Goal: Information Seeking & Learning: Learn about a topic

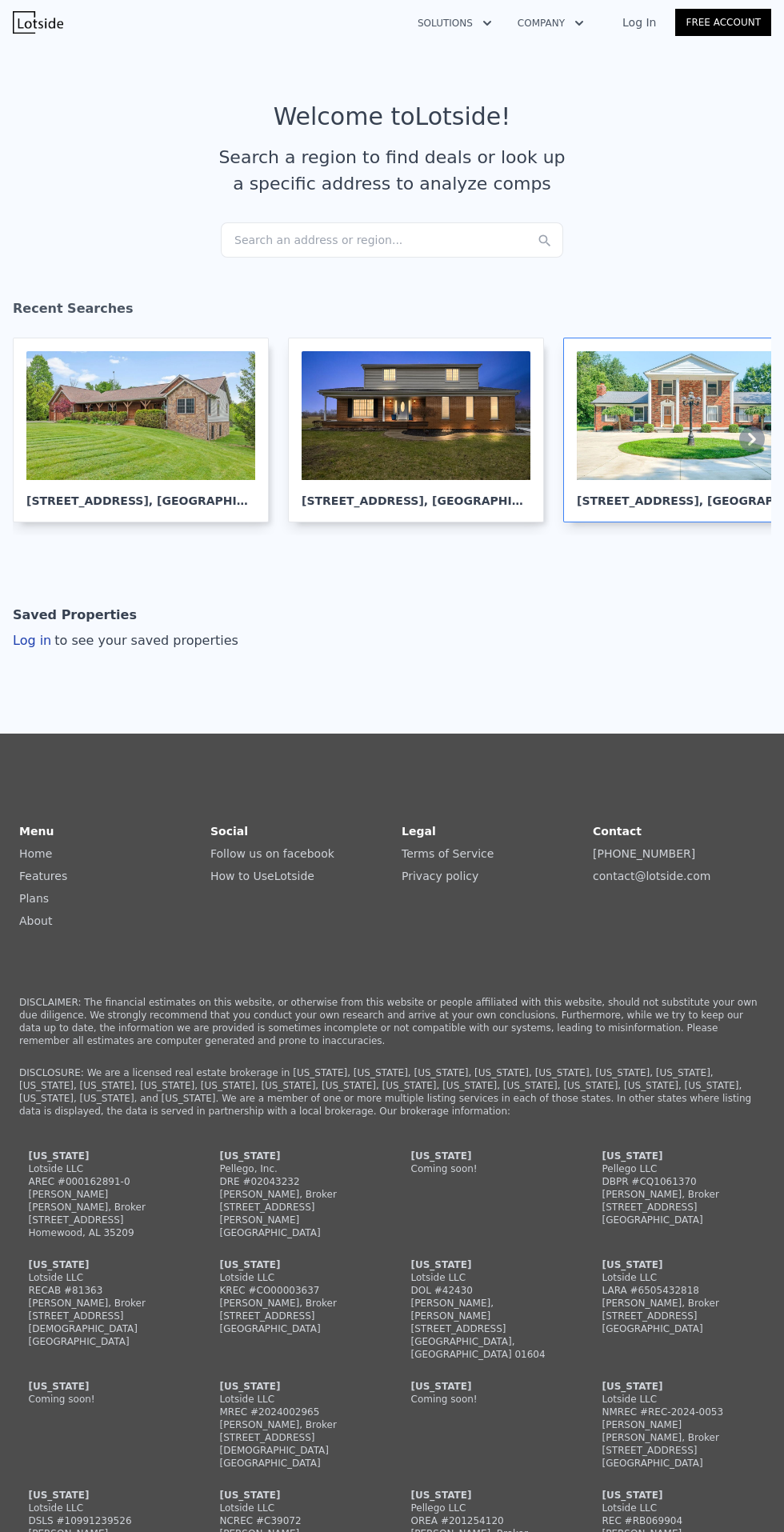
click at [691, 441] on div at bounding box center [691, 415] width 228 height 128
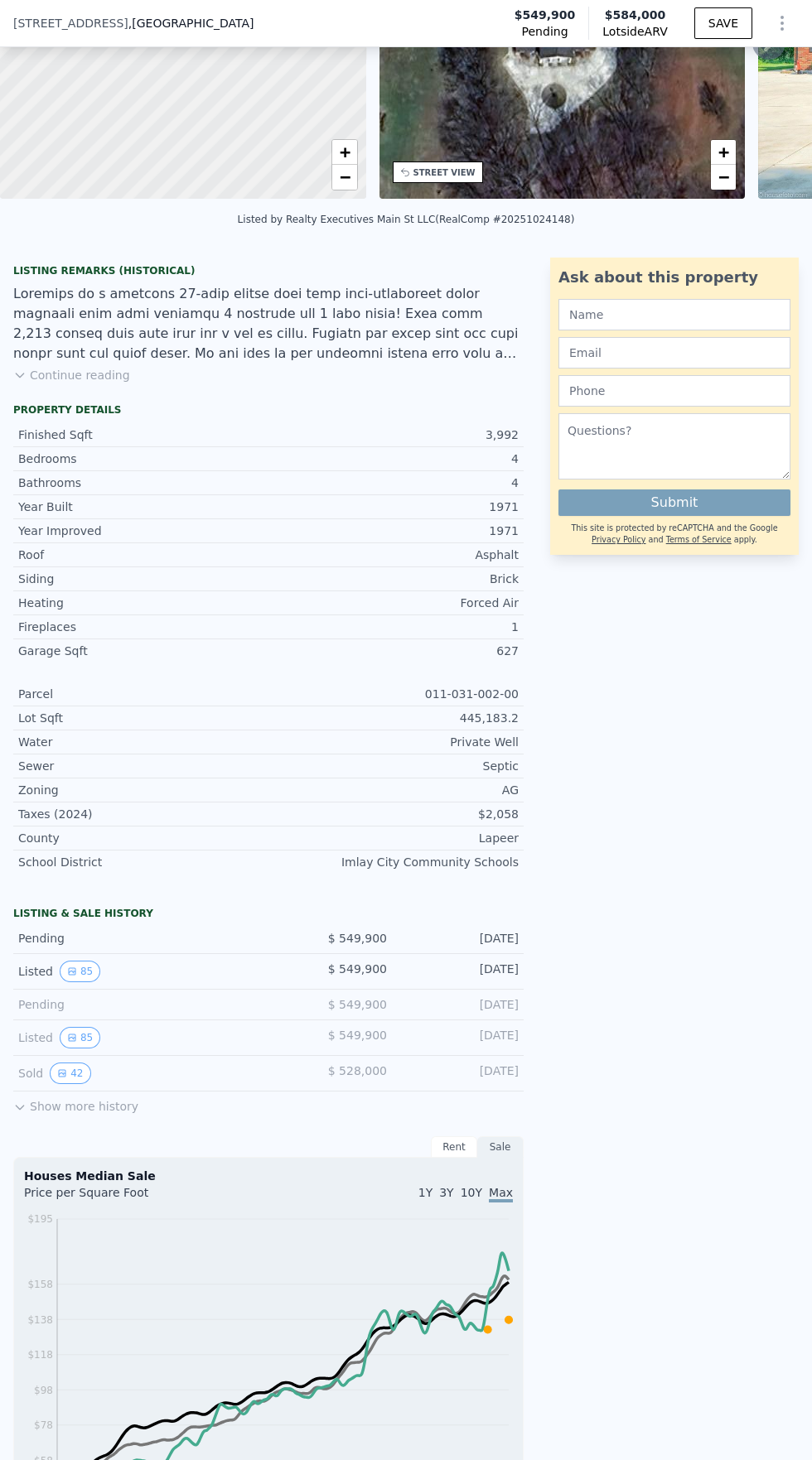
scroll to position [218, 0]
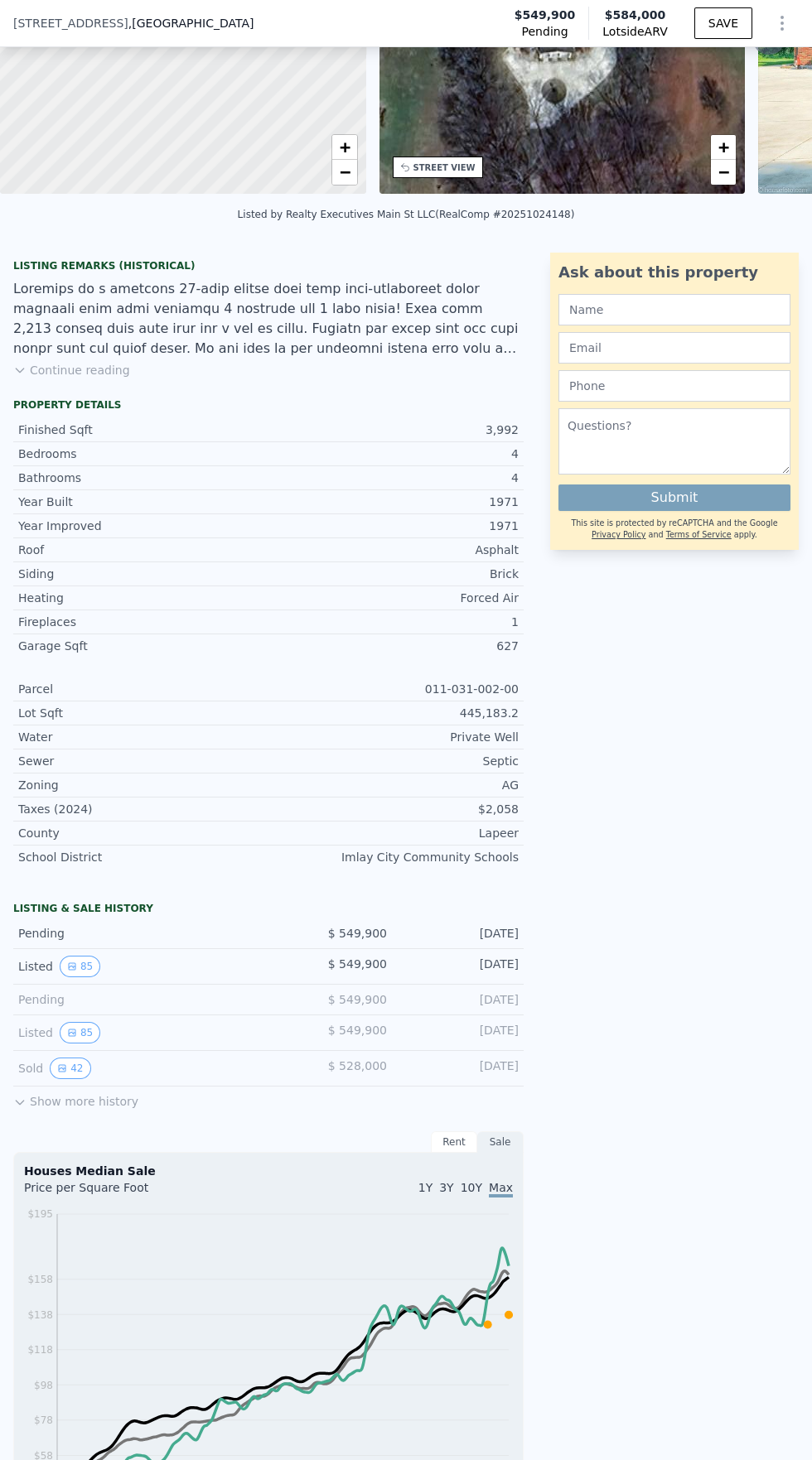
click at [100, 1100] on button "Show more history" at bounding box center [76, 1098] width 125 height 23
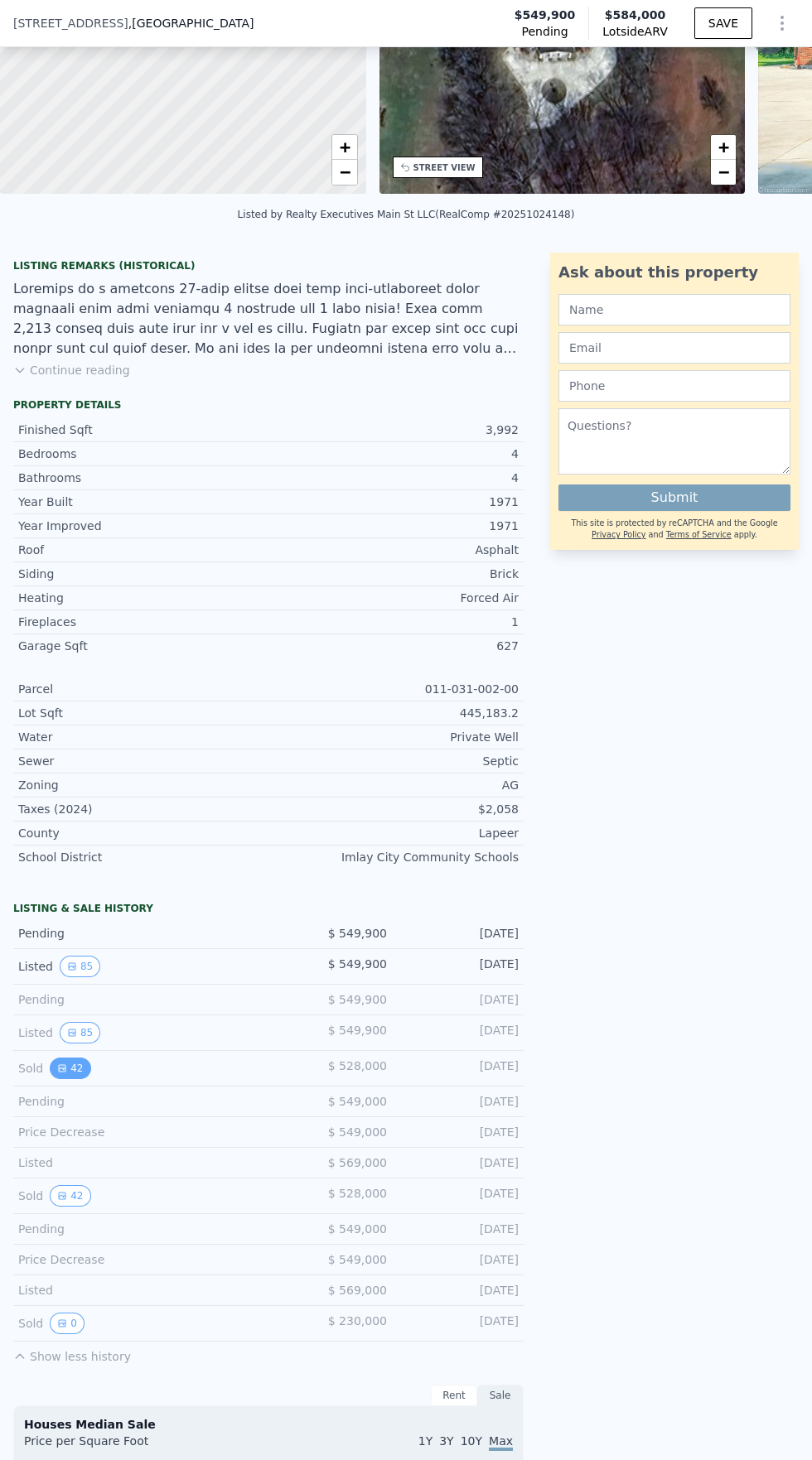
click at [73, 1068] on button "42" at bounding box center [70, 1068] width 41 height 21
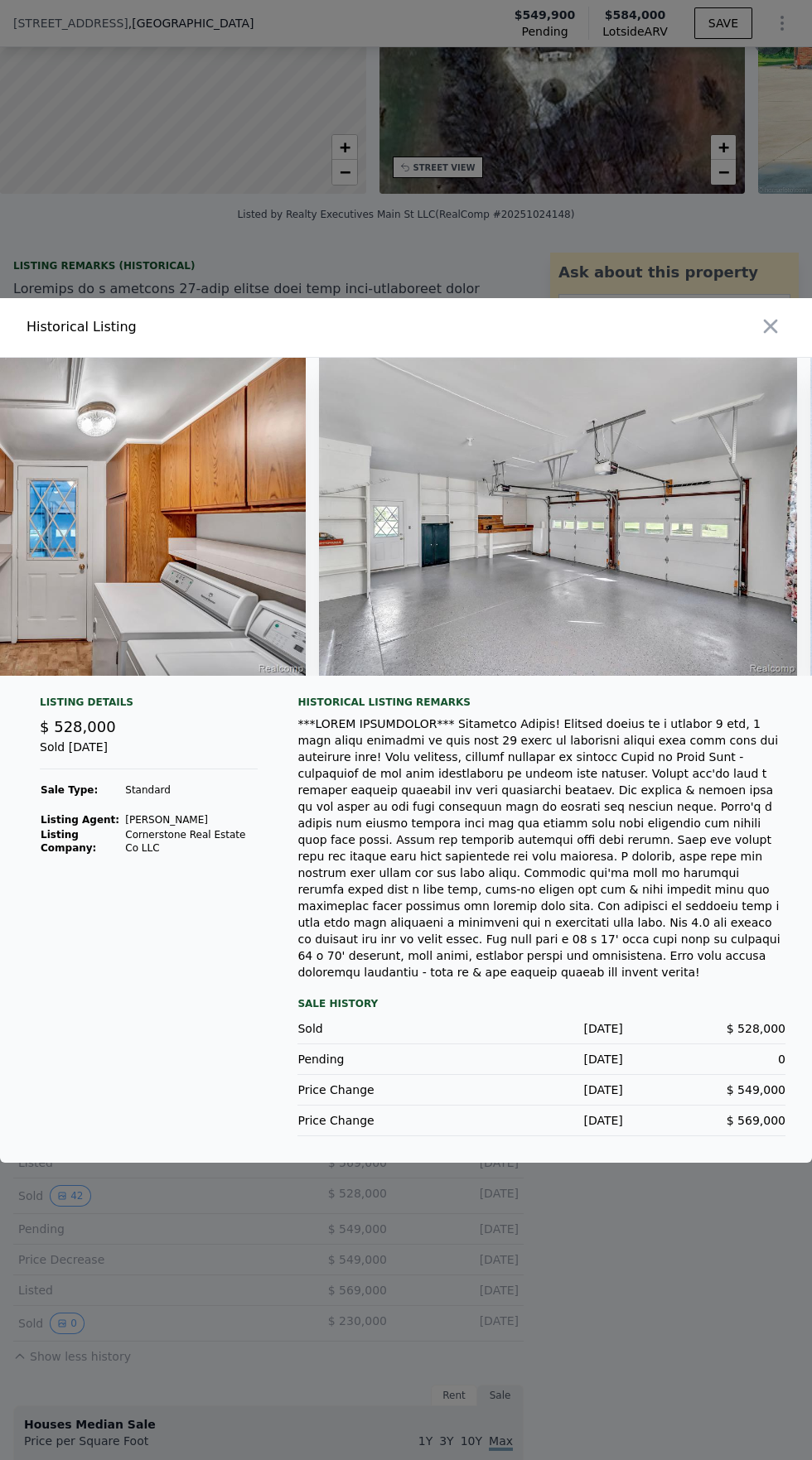
scroll to position [0, 15517]
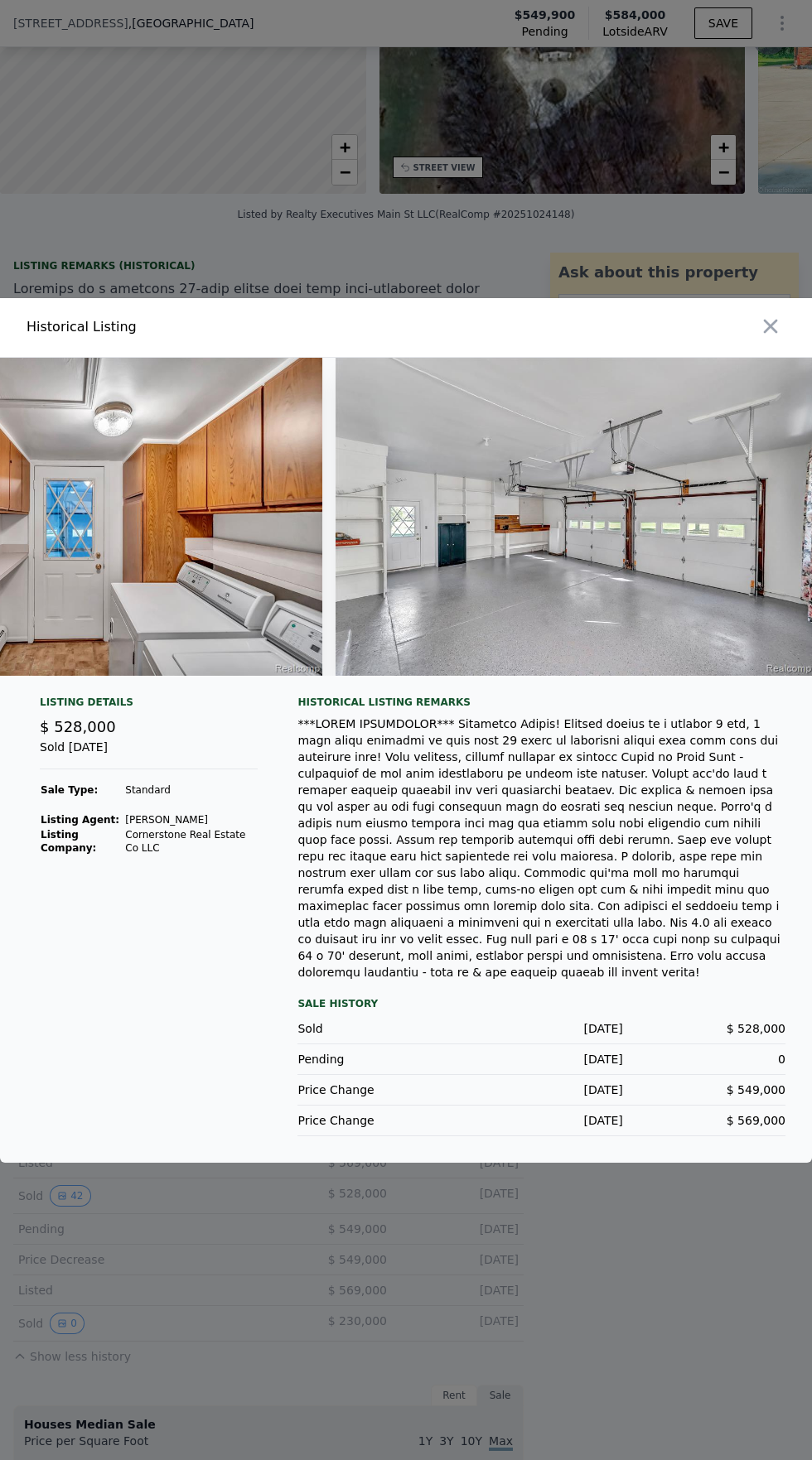
click at [568, 666] on img at bounding box center [574, 517] width 478 height 319
click at [549, 668] on img at bounding box center [574, 517] width 478 height 319
click at [561, 670] on img at bounding box center [574, 517] width 478 height 319
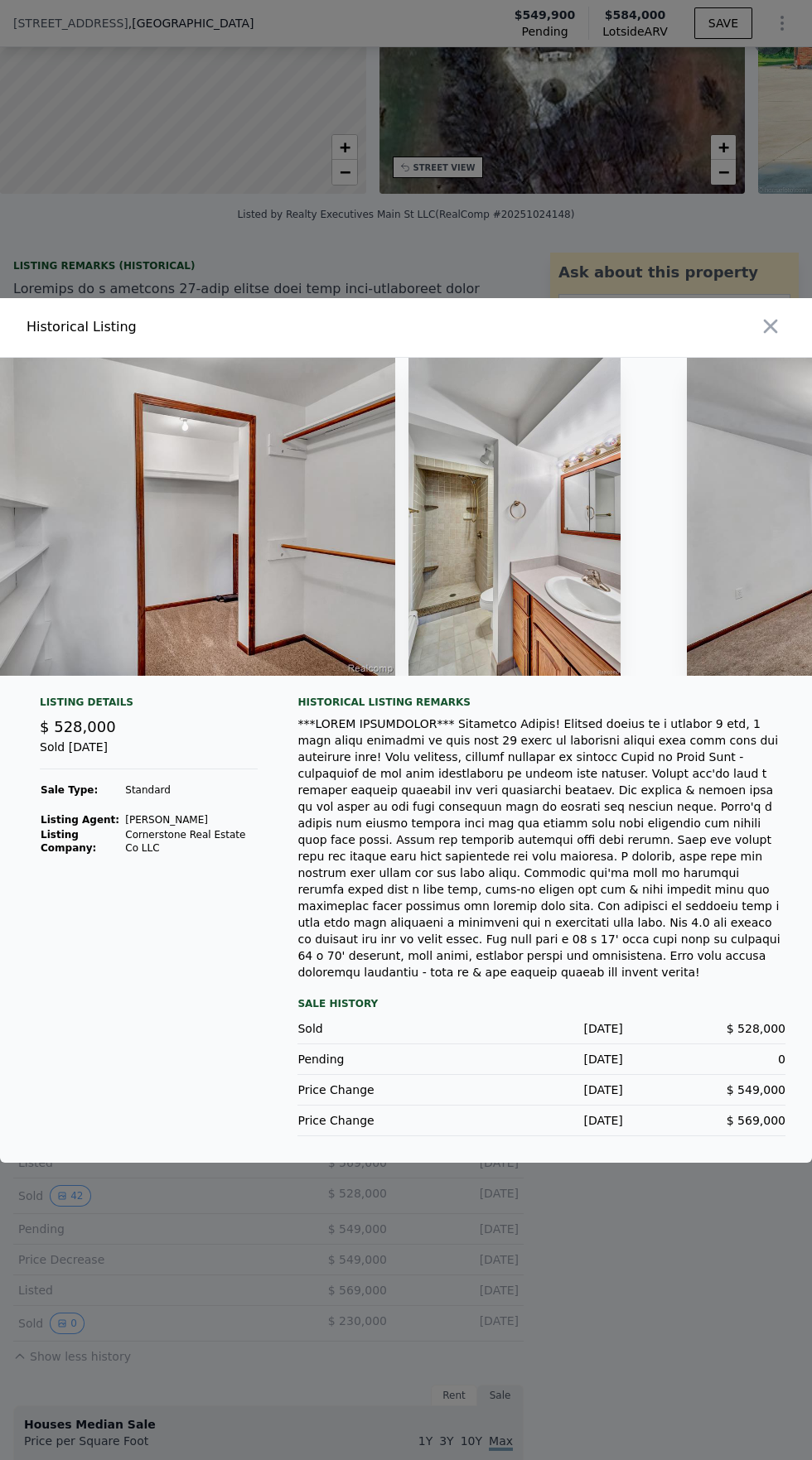
scroll to position [0, 11444]
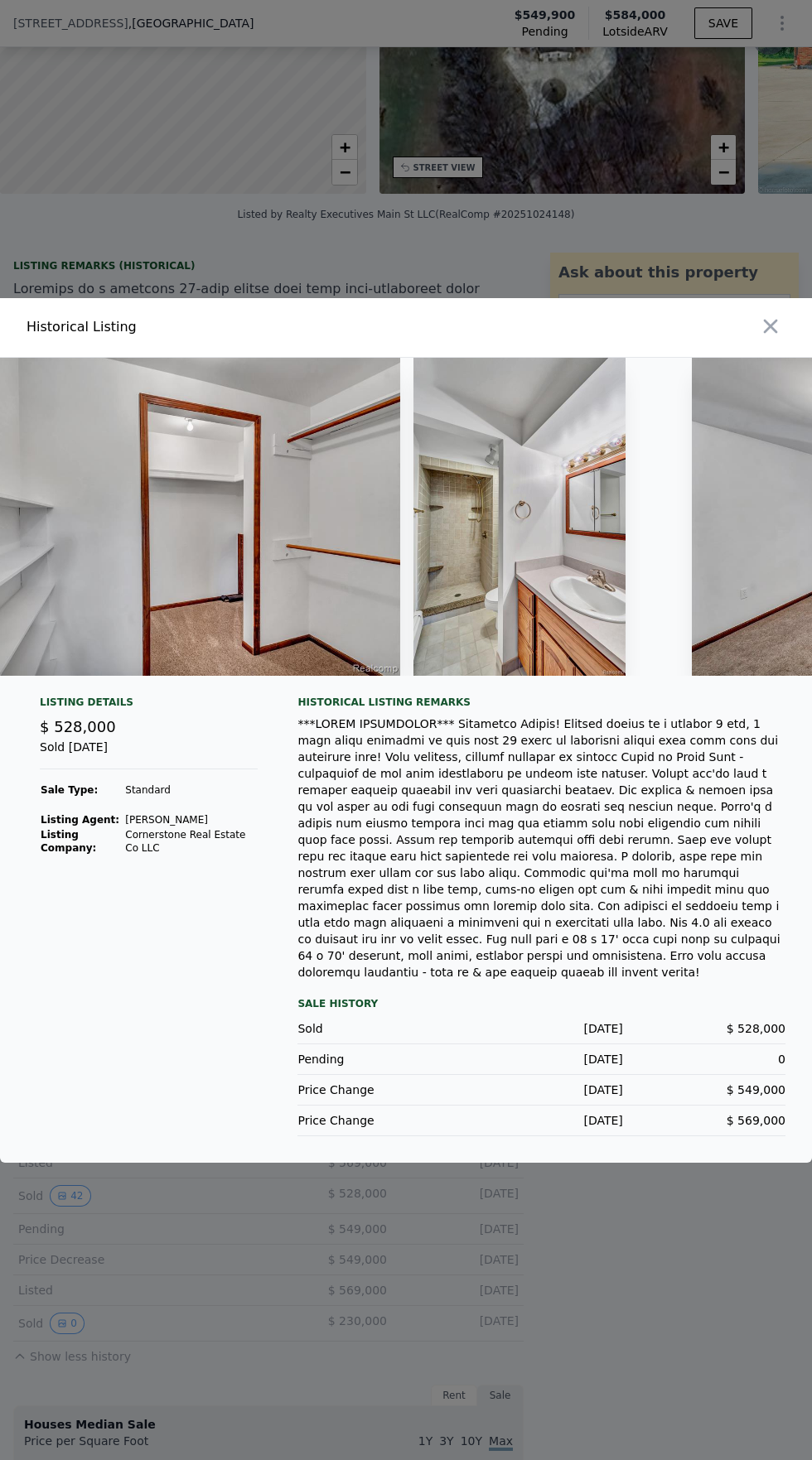
click at [523, 676] on img at bounding box center [519, 517] width 212 height 319
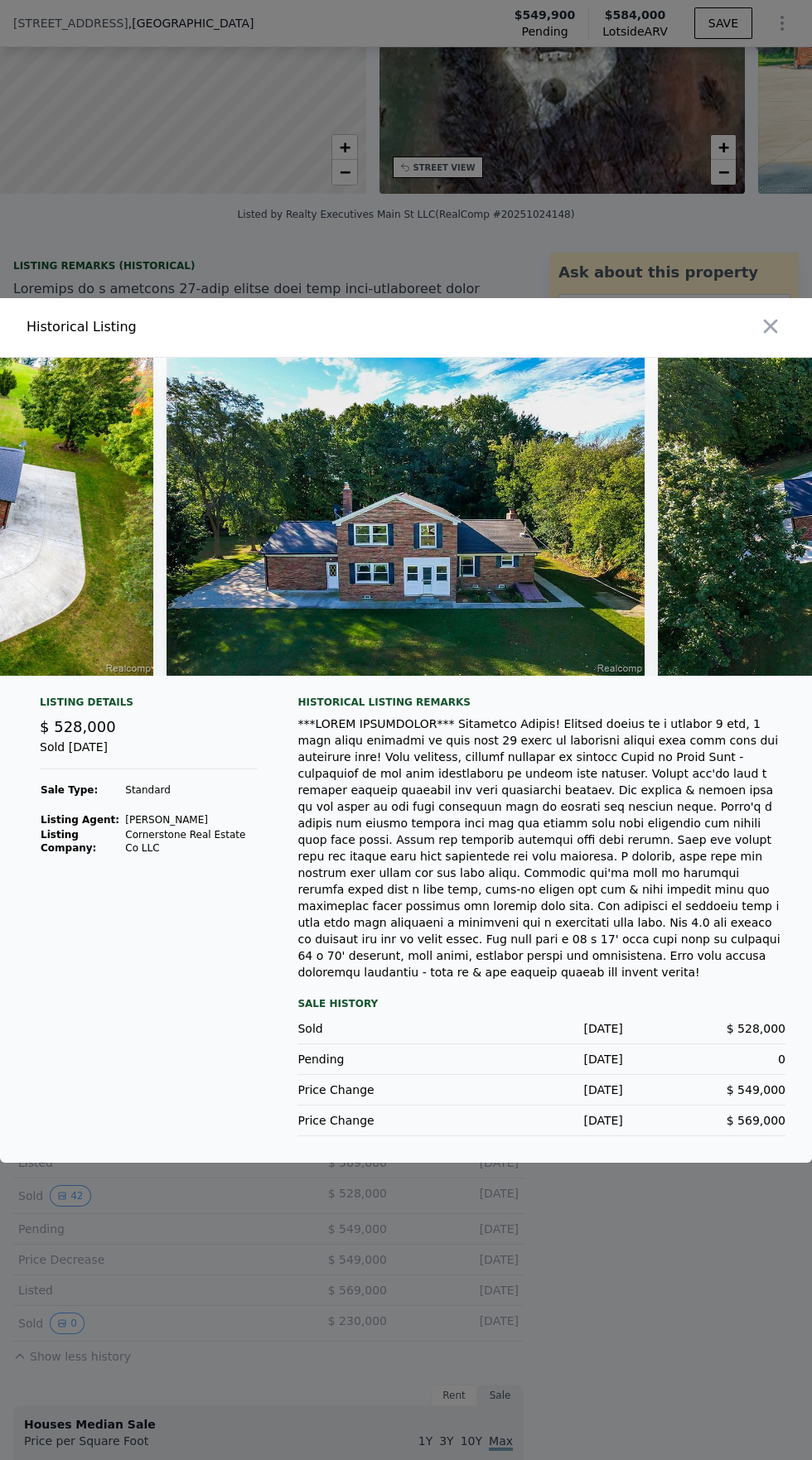
scroll to position [0, 1837]
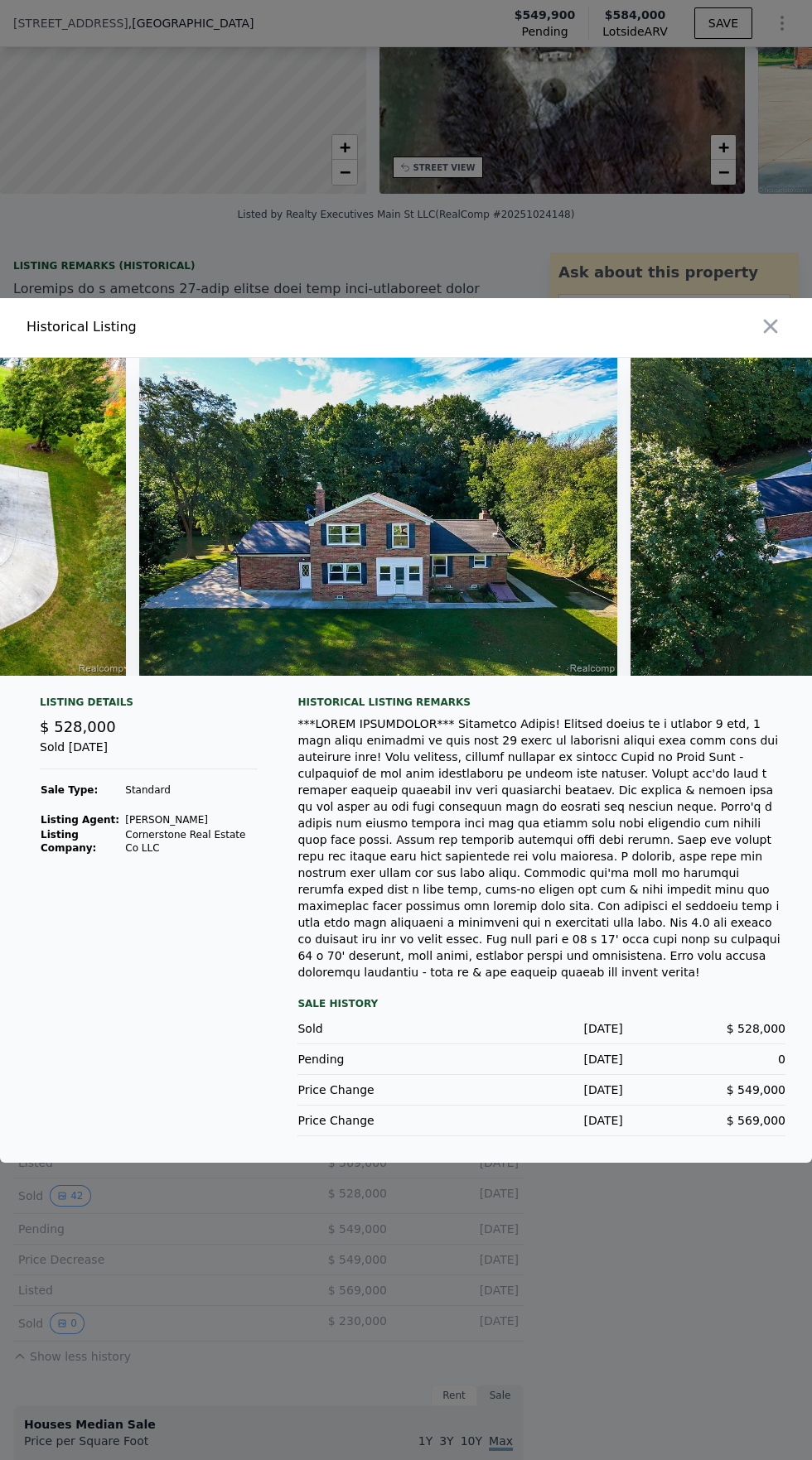
click at [449, 624] on img at bounding box center [377, 517] width 478 height 319
click at [462, 655] on img at bounding box center [377, 517] width 478 height 319
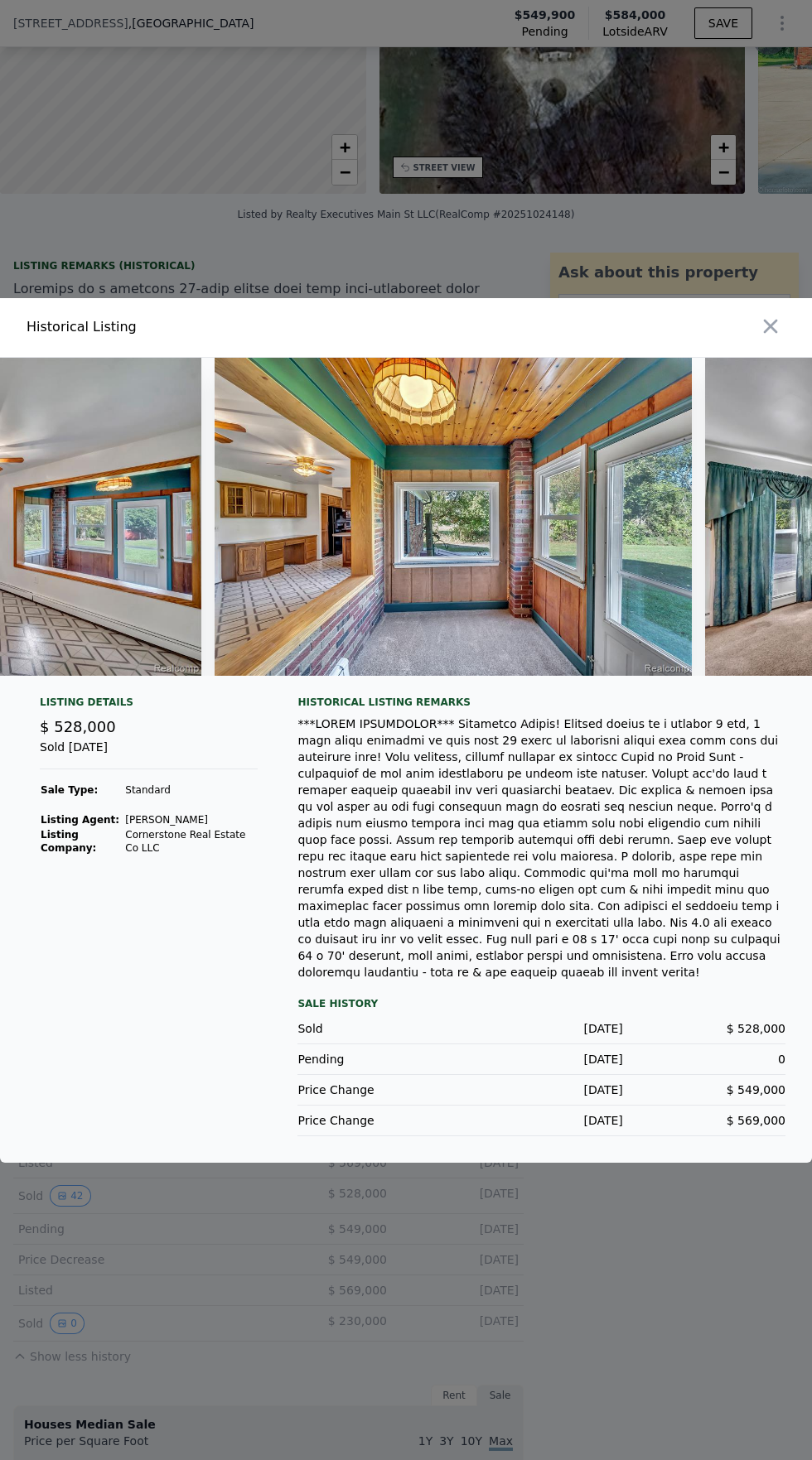
scroll to position [0, 7664]
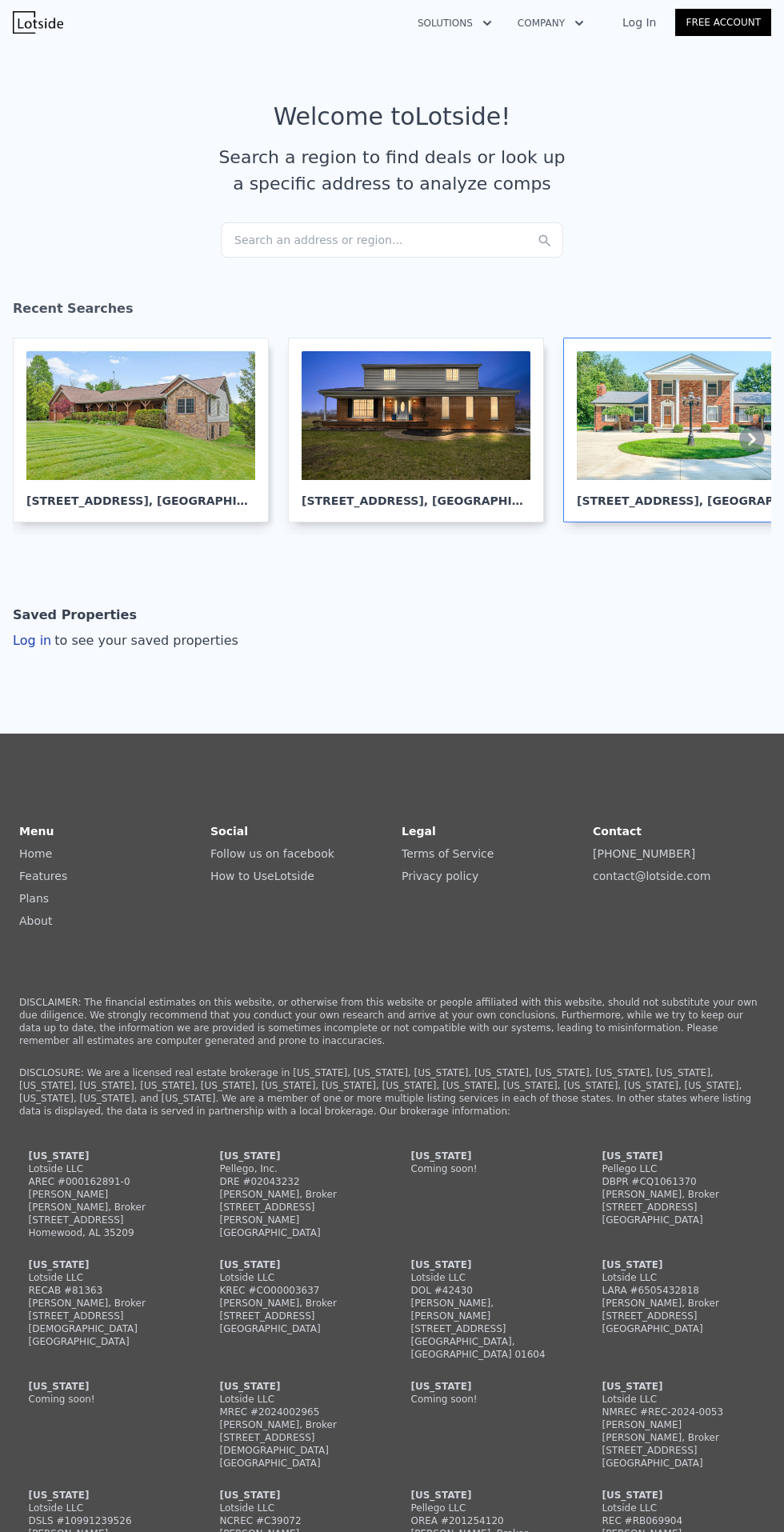
click at [675, 490] on div "2784 S Blacks Corners Rd , Lapeer County , MI 48444" at bounding box center [691, 495] width 228 height 29
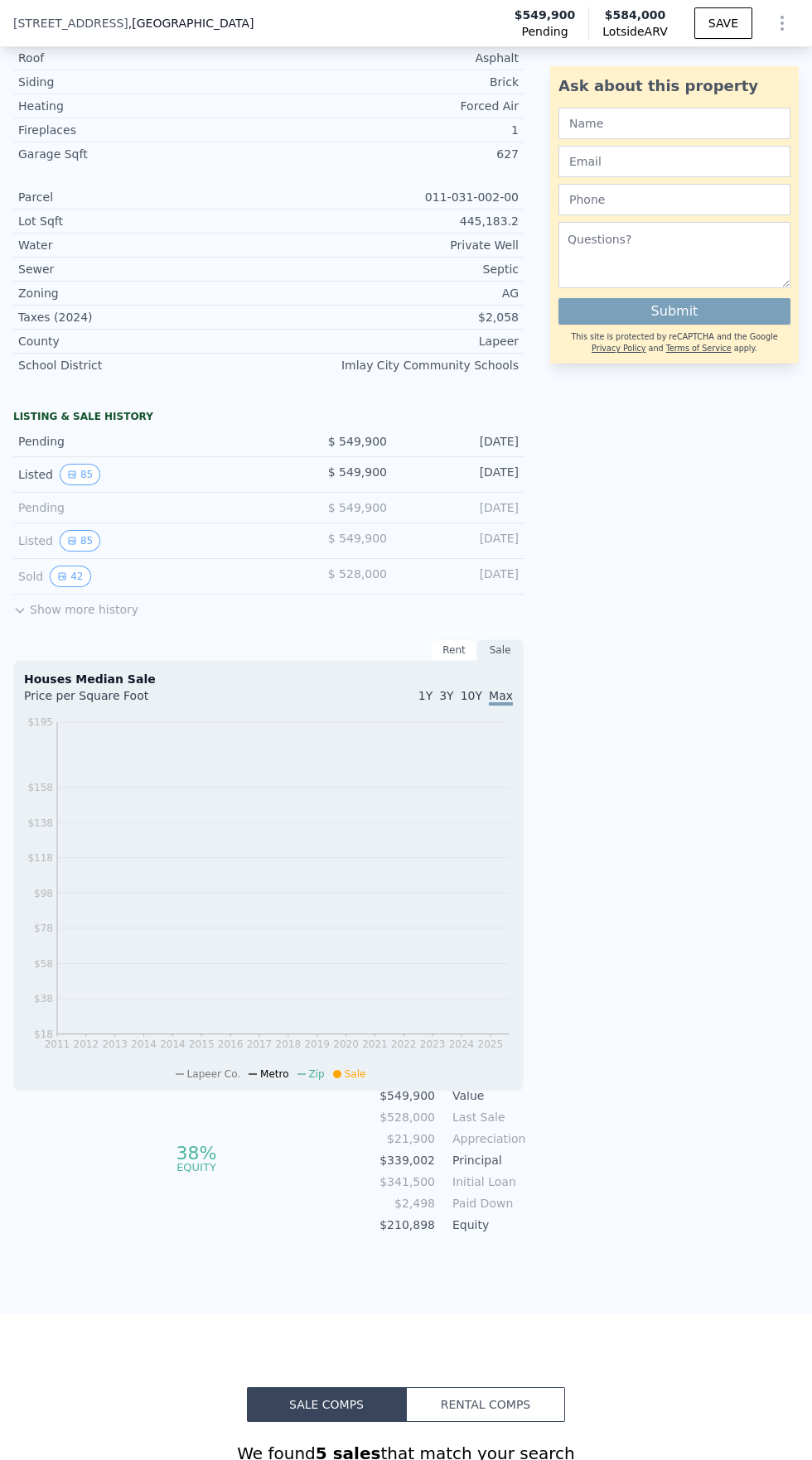
scroll to position [861, 0]
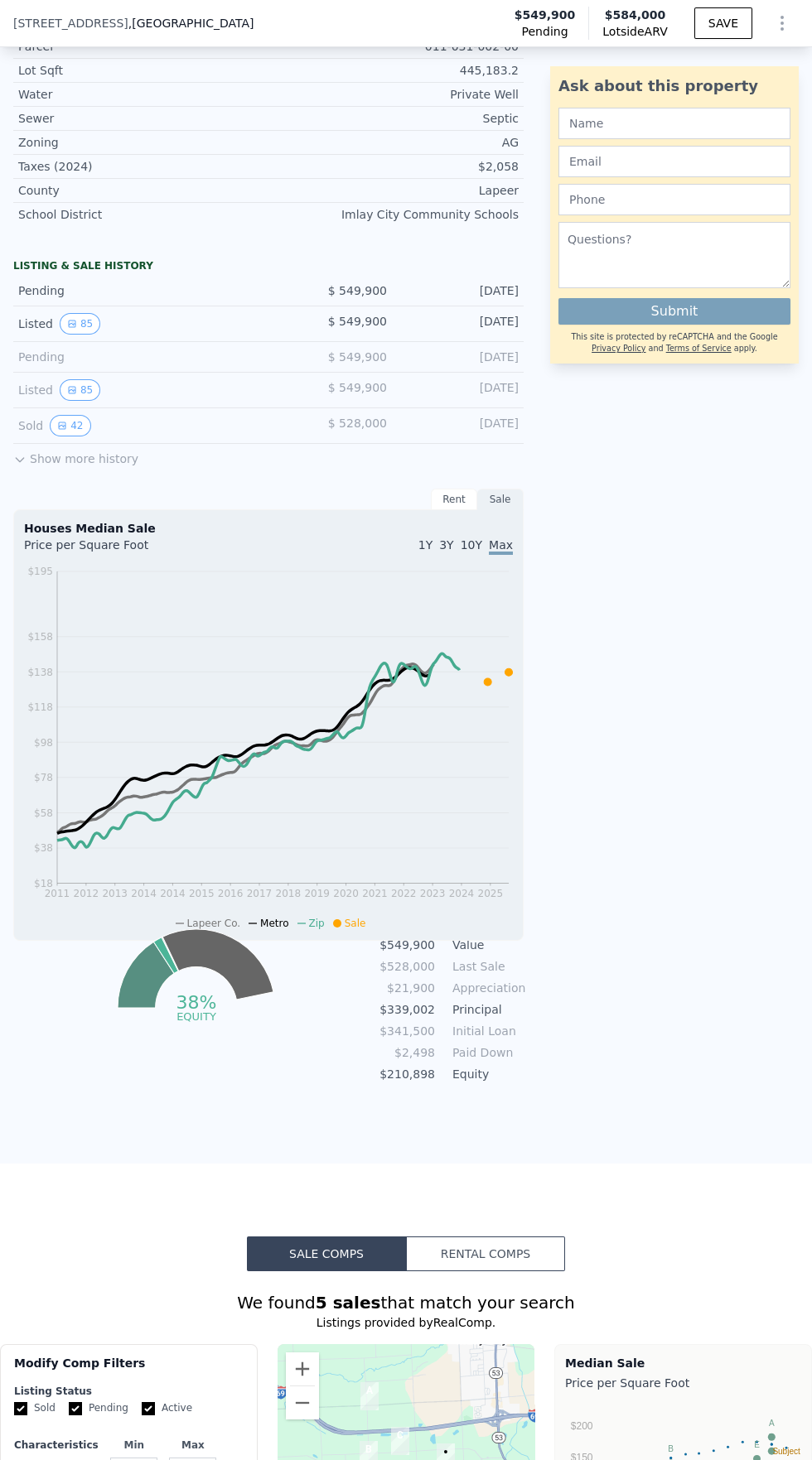
click at [44, 455] on button "Show more history" at bounding box center [76, 455] width 125 height 23
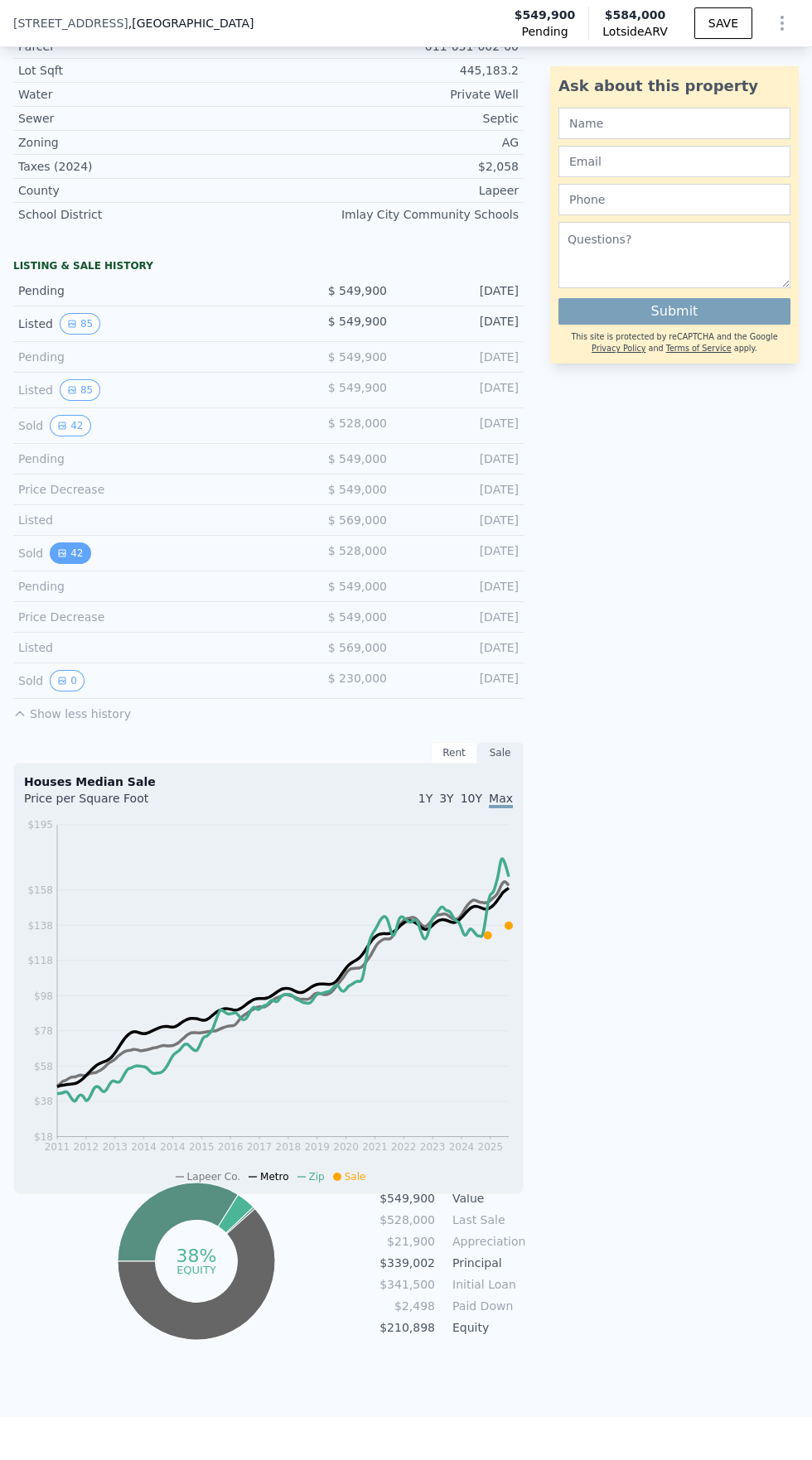
click at [60, 552] on icon "View historical data" at bounding box center [62, 553] width 7 height 7
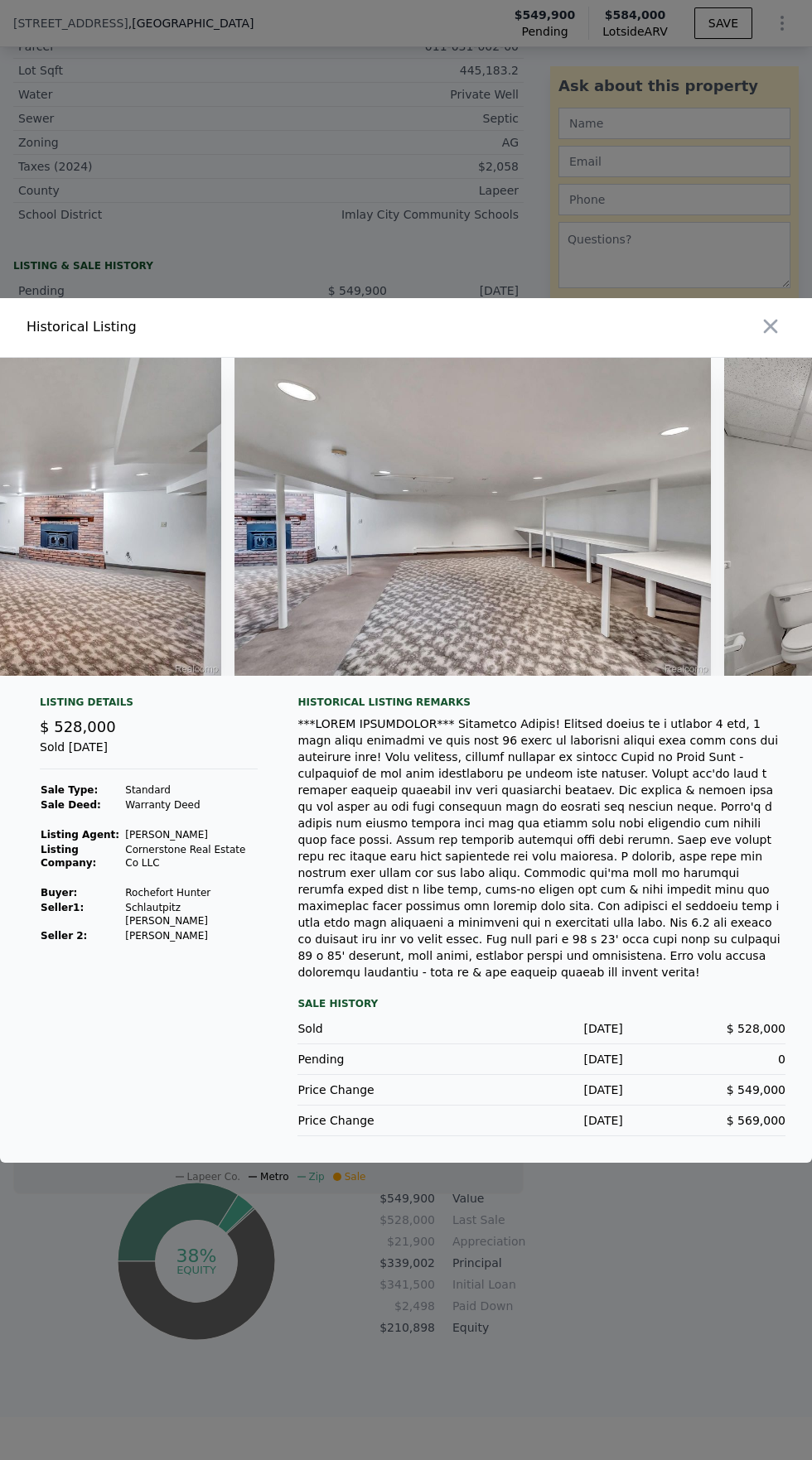
scroll to position [0, 13505]
